Goal: Task Accomplishment & Management: Manage account settings

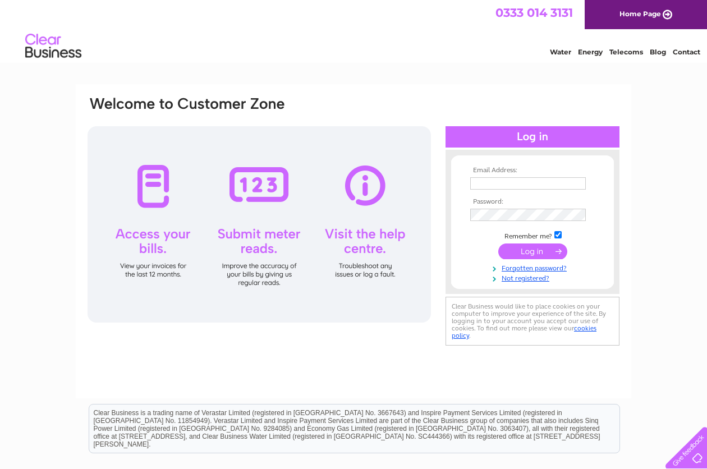
type input "[EMAIL_ADDRESS][DOMAIN_NAME]"
click at [577, 216] on keeper-lock "Open Keeper Popup" at bounding box center [577, 214] width 13 height 13
click at [538, 246] on input "submit" at bounding box center [532, 252] width 69 height 16
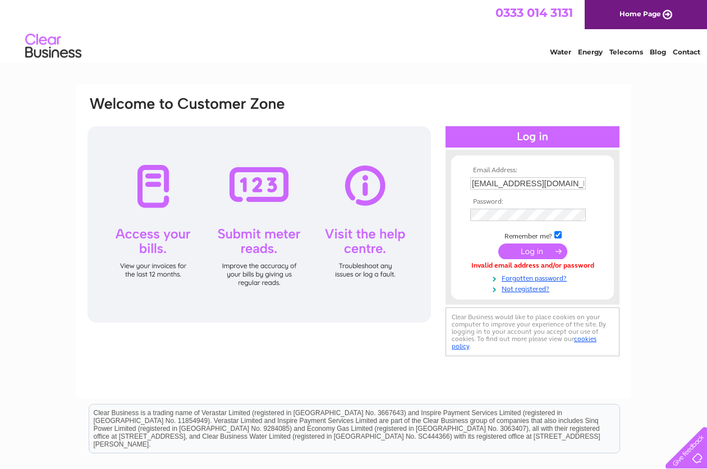
click at [530, 243] on td at bounding box center [533, 251] width 130 height 21
click at [530, 248] on input "submit" at bounding box center [532, 252] width 69 height 16
